Goal: Information Seeking & Learning: Learn about a topic

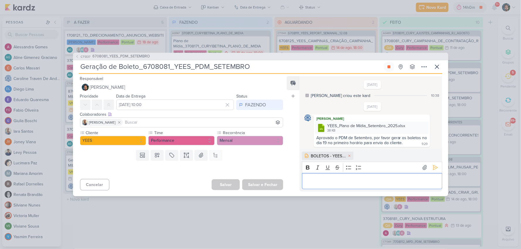
click at [363, 177] on div "Editor editing area: main" at bounding box center [372, 181] width 140 height 16
click at [433, 166] on icon at bounding box center [435, 167] width 4 height 4
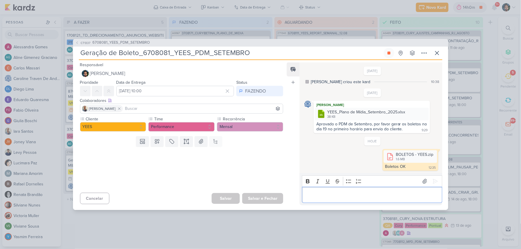
click at [358, 195] on p "Editor editing area: main" at bounding box center [372, 194] width 134 height 7
click at [438, 51] on icon at bounding box center [436, 53] width 7 height 7
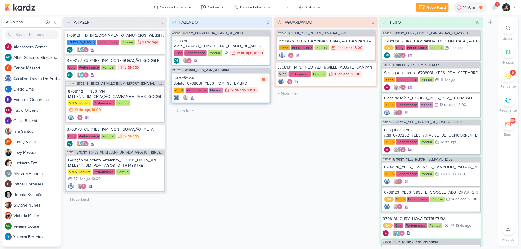
drag, startPoint x: 262, startPoint y: 79, endPoint x: 252, endPoint y: 80, distance: 9.8
click at [262, 79] on icon at bounding box center [263, 79] width 5 height 5
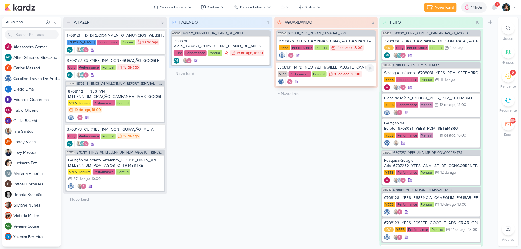
click at [332, 68] on div "7708131_MPD_NEO_ALPHAVILLE_AJUSTE_CAMPANHA" at bounding box center [326, 67] width 97 height 5
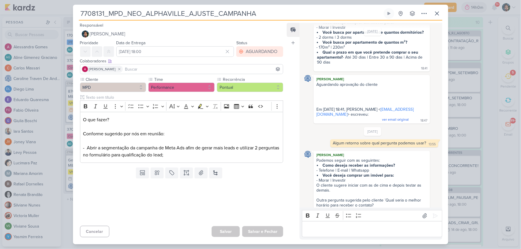
scroll to position [151, 0]
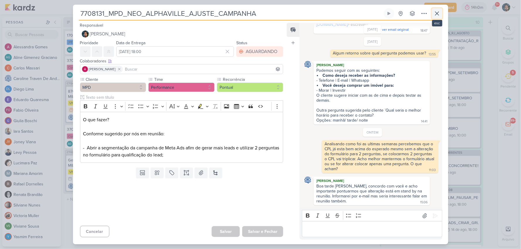
click at [437, 15] on icon at bounding box center [436, 13] width 7 height 7
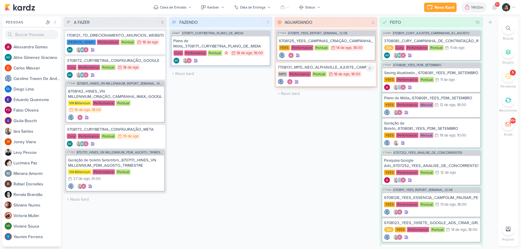
click at [331, 81] on div at bounding box center [326, 82] width 97 height 6
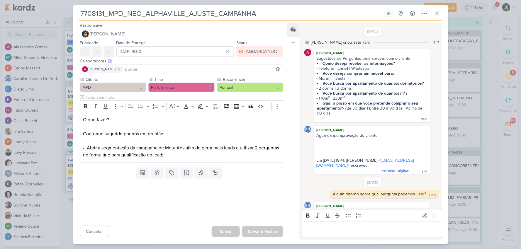
scroll to position [151, 0]
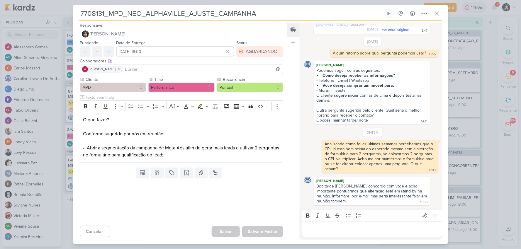
click at [355, 230] on p "Editor editing area: main" at bounding box center [372, 229] width 134 height 7
click at [434, 215] on icon at bounding box center [435, 216] width 6 height 6
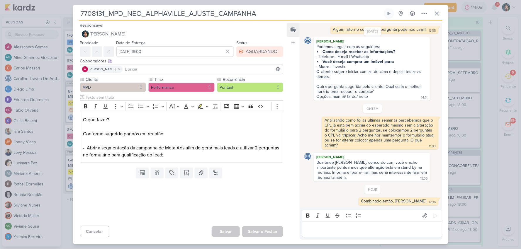
scroll to position [175, 0]
click at [436, 14] on icon at bounding box center [437, 14] width 4 height 4
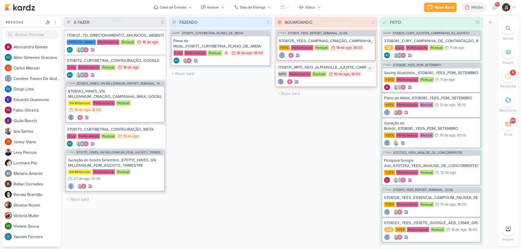
click at [314, 82] on div at bounding box center [326, 82] width 97 height 6
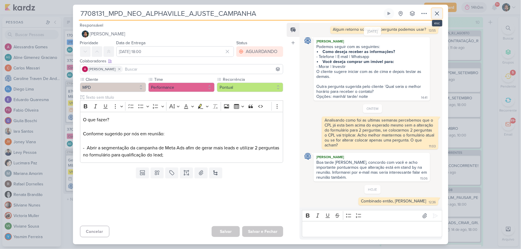
click at [437, 15] on icon at bounding box center [436, 13] width 7 height 7
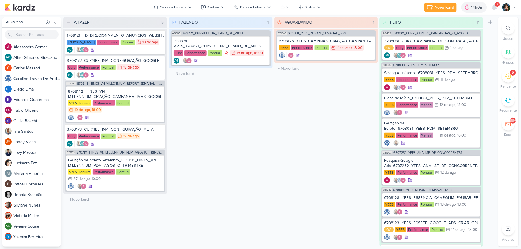
click at [508, 79] on div "5" at bounding box center [507, 76] width 13 height 13
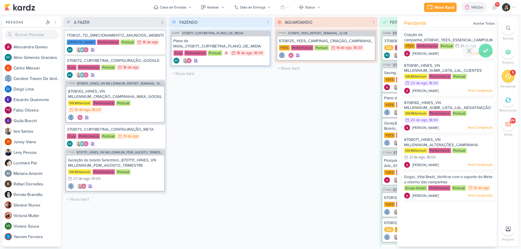
click at [485, 51] on icon at bounding box center [485, 50] width 7 height 7
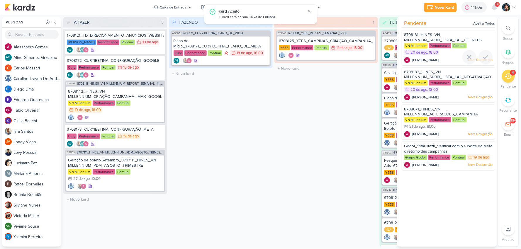
click at [485, 51] on div at bounding box center [485, 57] width 14 height 14
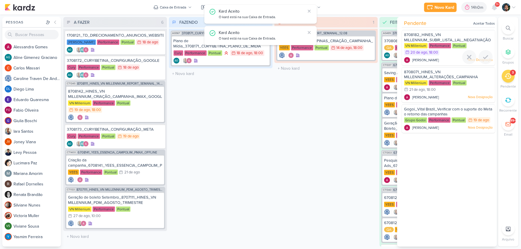
click at [485, 51] on div at bounding box center [485, 57] width 14 height 14
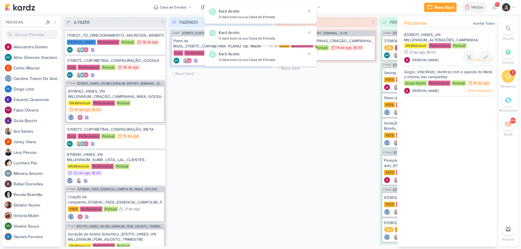
click at [485, 51] on div at bounding box center [485, 57] width 14 height 14
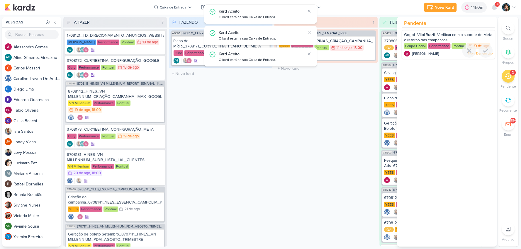
click at [485, 51] on icon at bounding box center [485, 50] width 7 height 7
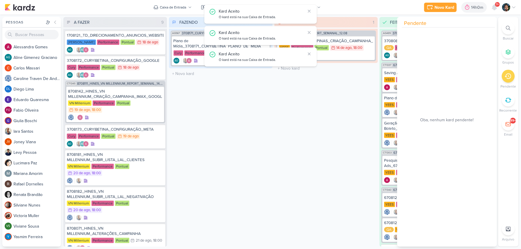
click at [221, 127] on div "FAZENDO 1 Mover Para Esquerda Mover Para Direita [GEOGRAPHIC_DATA] AG567 370817…" at bounding box center [221, 132] width 104 height 230
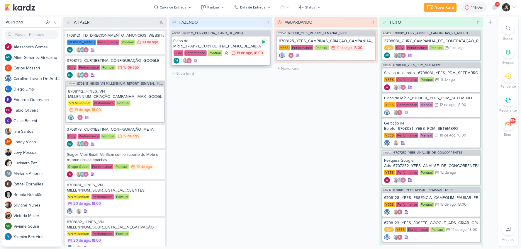
click at [265, 38] on div at bounding box center [264, 42] width 8 height 8
click at [239, 43] on div "Plano de Mídia_3708171_CURY|BETINA_PLANO_DE_MIDIA" at bounding box center [220, 43] width 94 height 11
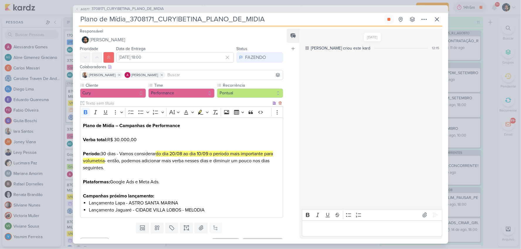
scroll to position [12, 0]
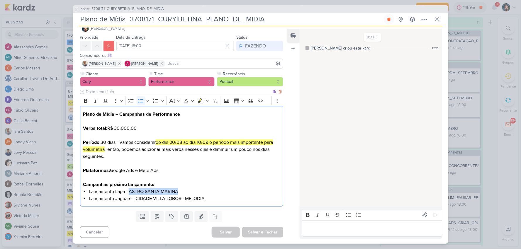
drag, startPoint x: 183, startPoint y: 190, endPoint x: 129, endPoint y: 189, distance: 54.2
click at [129, 189] on li "Lançamento Lapa - ASTRO SANTA MARINA" at bounding box center [184, 191] width 191 height 7
copy li "ASTRO SANTA MARINA"
drag, startPoint x: 210, startPoint y: 198, endPoint x: 136, endPoint y: 197, distance: 74.4
click at [136, 197] on li "Lançamento Jaguaré - CIDADE VILLA LOBOS - MELODIA" at bounding box center [184, 198] width 191 height 7
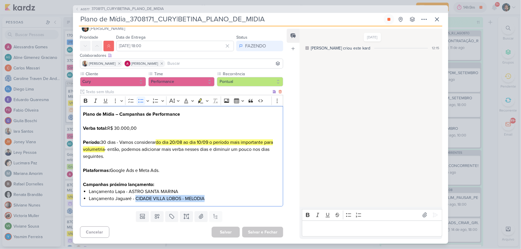
copy li "CIDADE VILLA LOBOS - MELODIA"
click at [339, 226] on p "Editor editing area: main" at bounding box center [372, 228] width 134 height 7
drag, startPoint x: 217, startPoint y: 199, endPoint x: 81, endPoint y: 191, distance: 136.8
click at [81, 191] on div "Plano de Mídia – Campanhas de Performance Verba total: R$ 30.000,00 Período: 30…" at bounding box center [181, 156] width 203 height 100
copy ul "Lançamento Lapa - ASTRO SANTA MARINA Lançamento Jaguaré - CIDADE VILLA LOBOS - …"
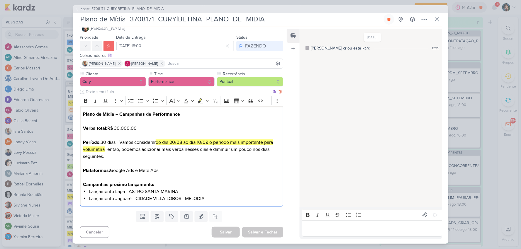
click at [230, 177] on p "Plataformas: Google Ads e Meta Ads." at bounding box center [181, 174] width 197 height 14
